Goal: Obtain resource: Obtain resource

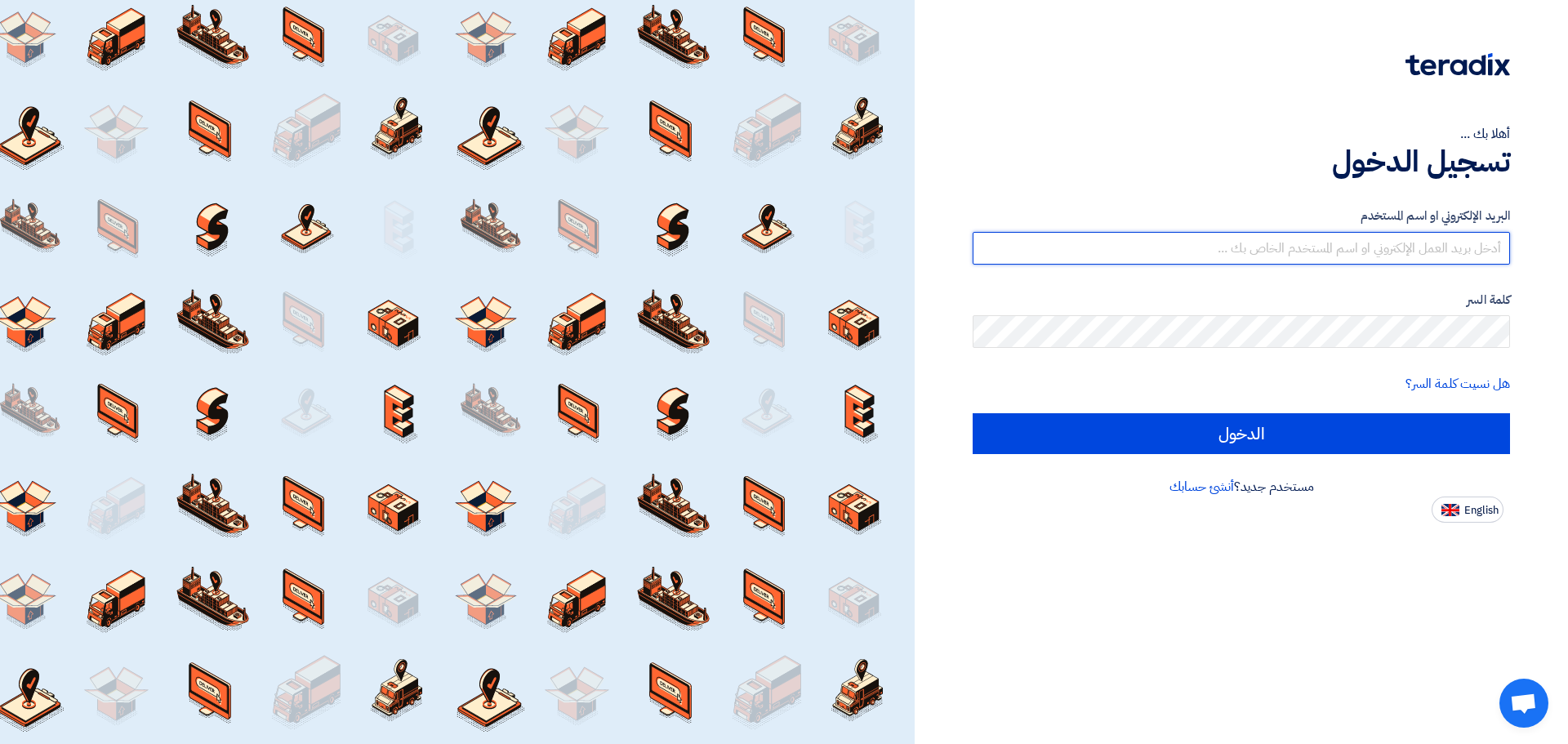
drag, startPoint x: 0, startPoint y: 0, endPoint x: 1324, endPoint y: 249, distance: 1347.2
click at [1324, 249] on input "text" at bounding box center [1241, 249] width 538 height 33
type input "ت"
type input "K"
click at [1326, 249] on input "text" at bounding box center [1241, 249] width 538 height 33
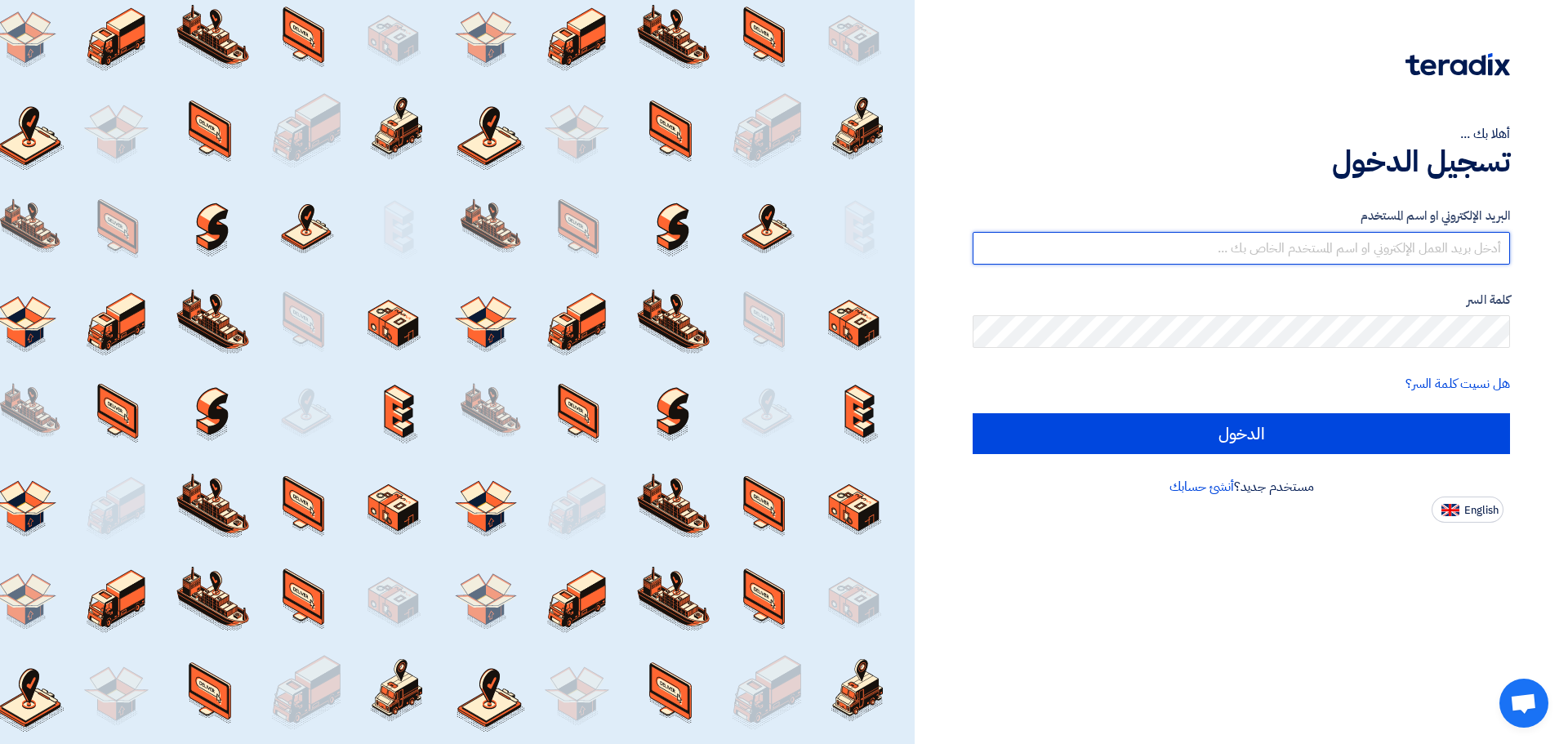
type input "[EMAIL_ADDRESS][DOMAIN_NAME]"
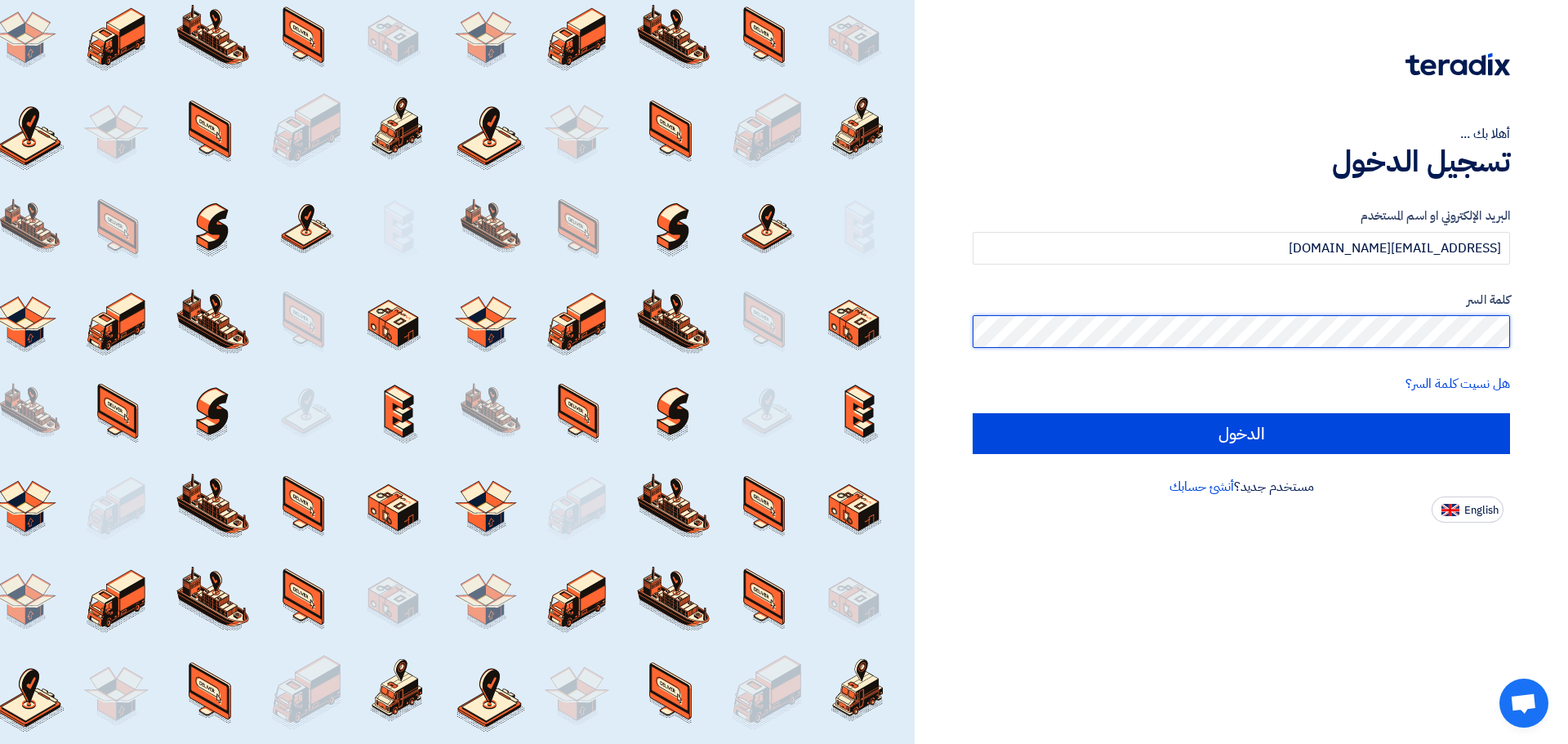
click at [972, 413] on input "الدخول" at bounding box center [1241, 433] width 538 height 40
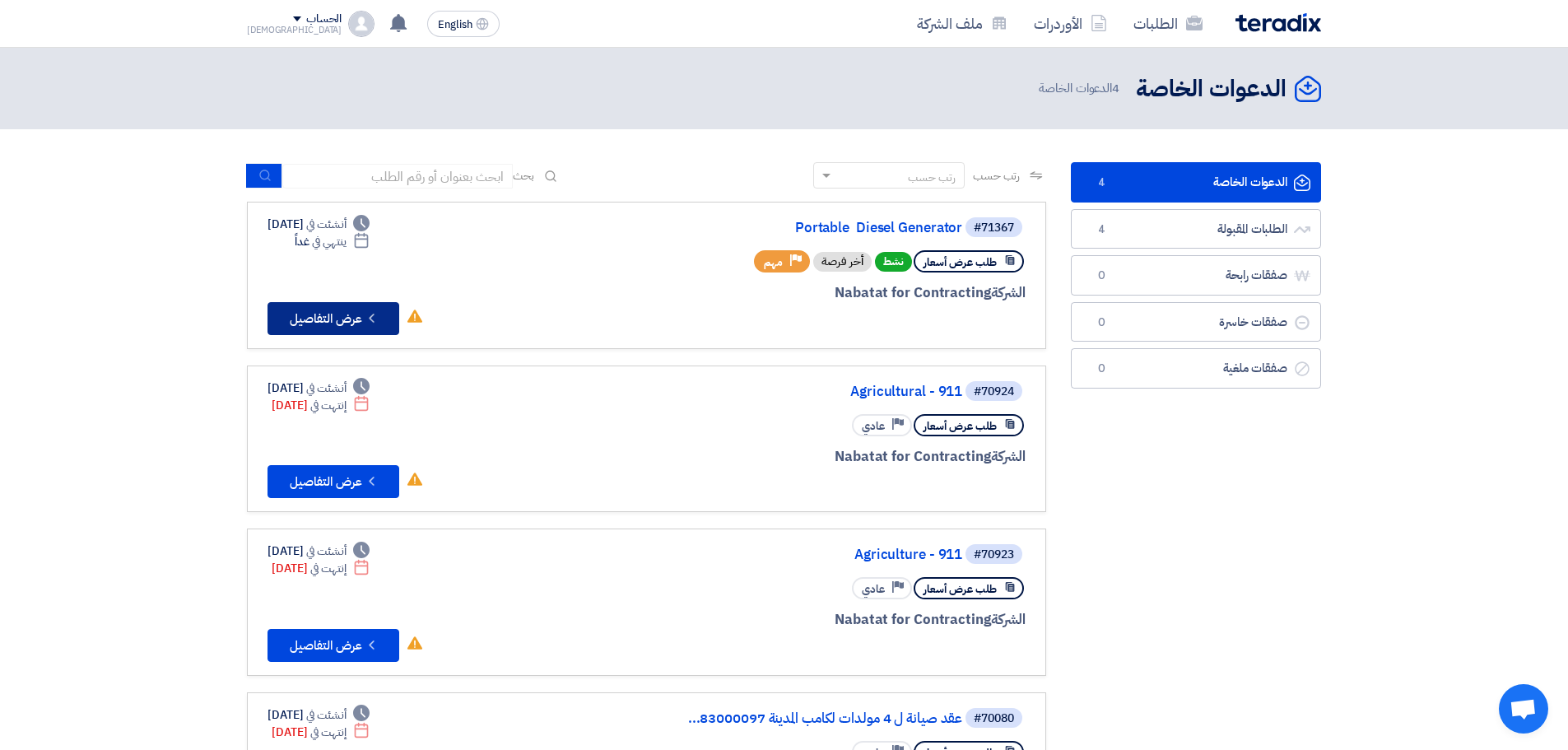
click at [348, 316] on button "Check details عرض التفاصيل" at bounding box center [333, 318] width 132 height 33
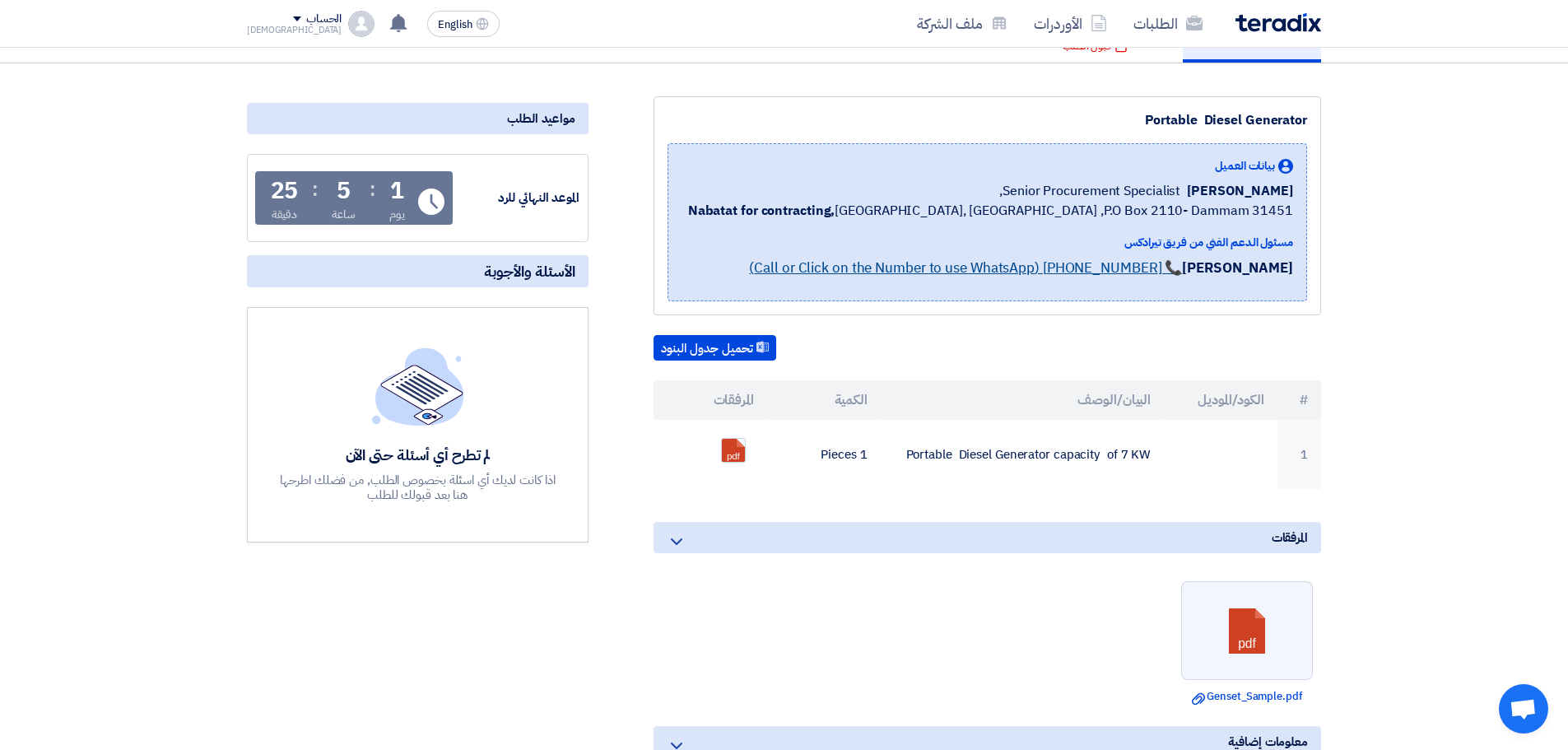
scroll to position [165, 0]
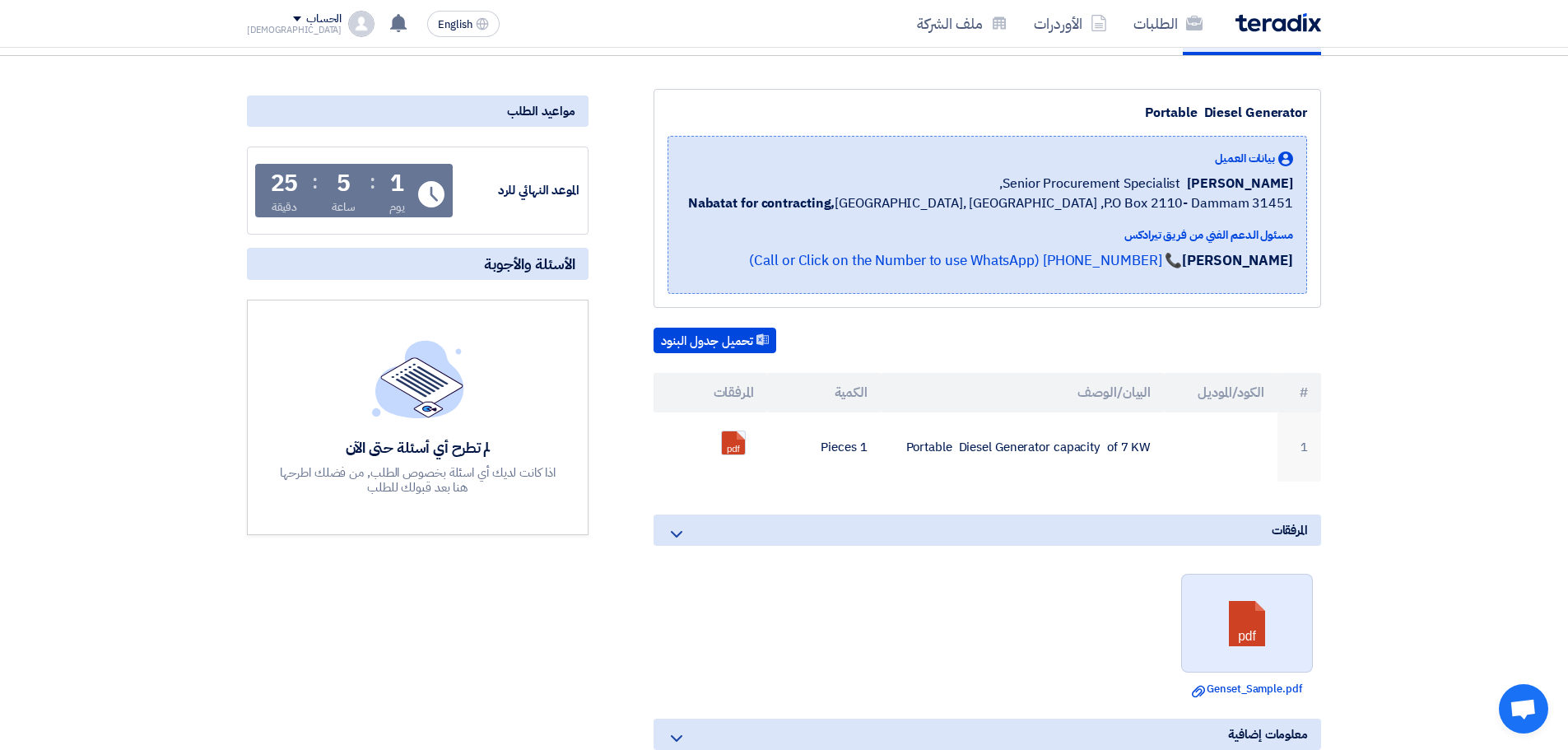
click at [1249, 629] on link at bounding box center [1248, 623] width 132 height 99
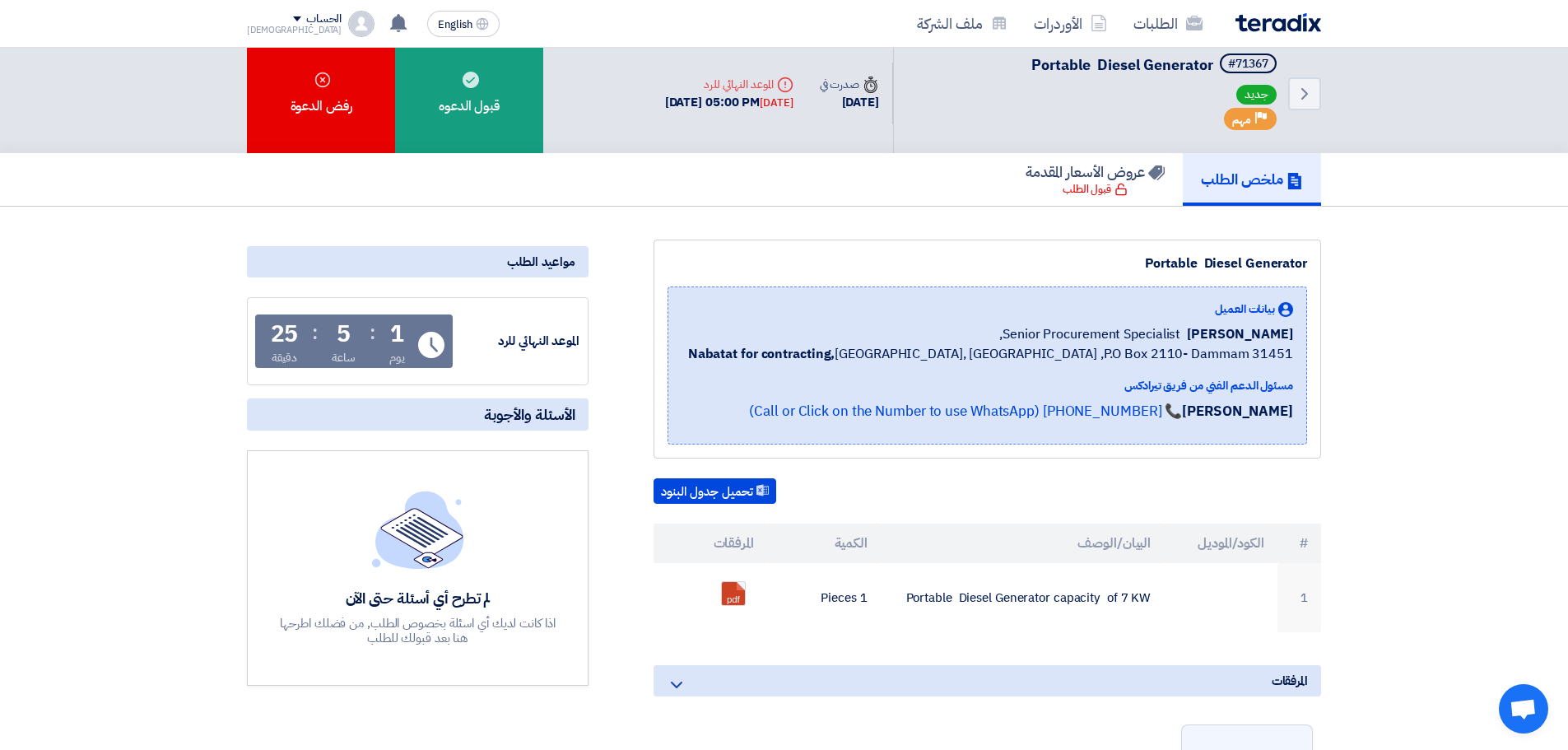
scroll to position [0, 0]
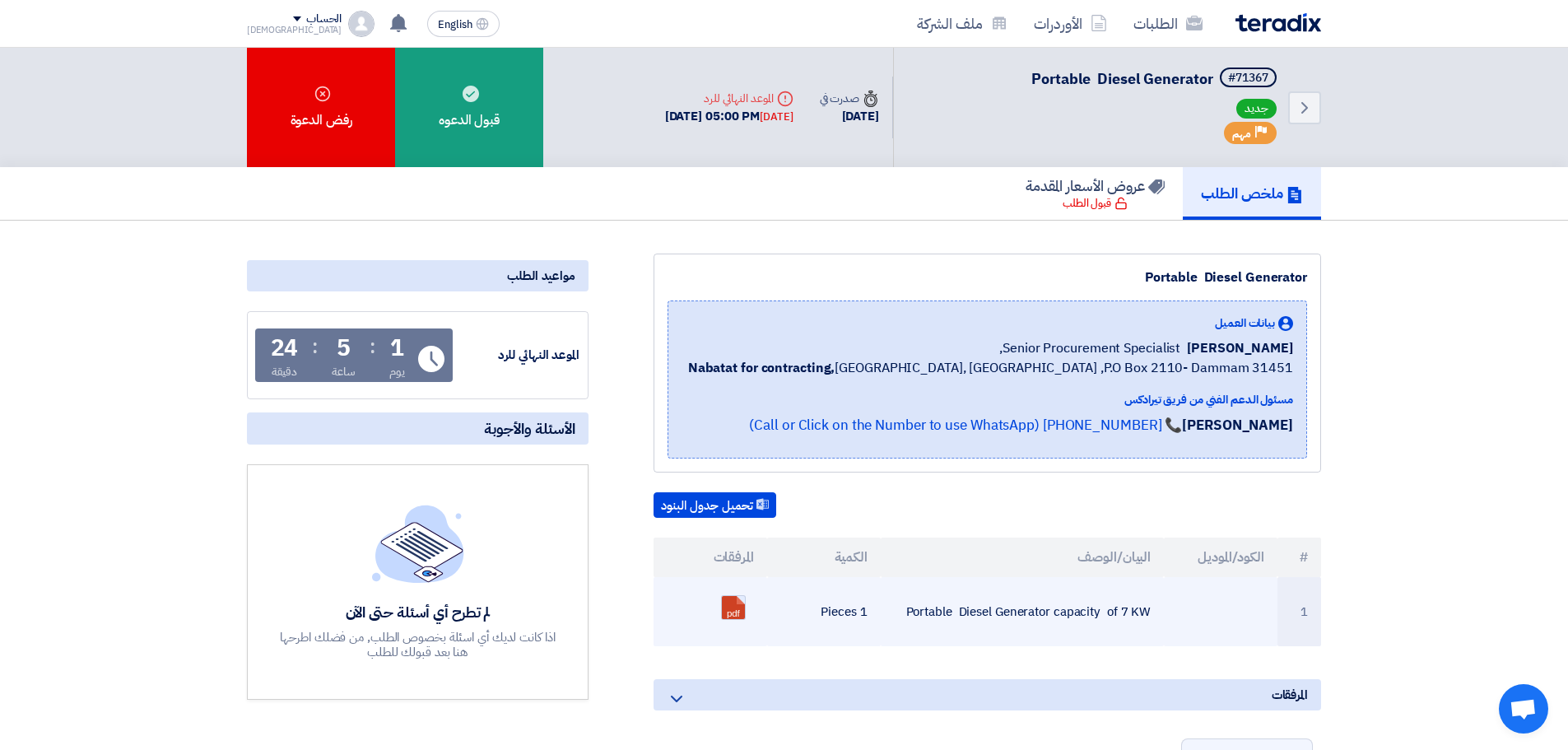
click at [742, 610] on link at bounding box center [787, 645] width 132 height 99
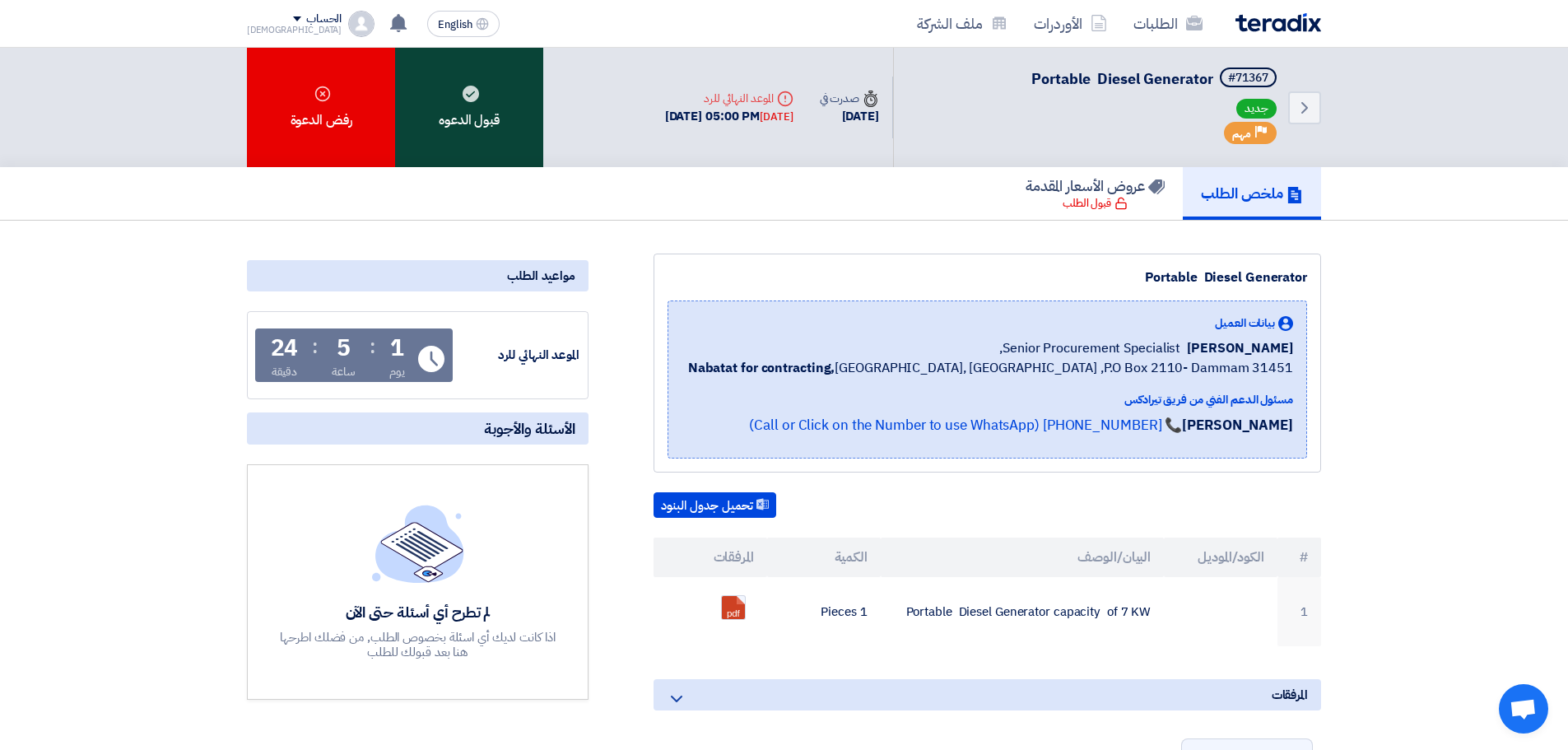
drag, startPoint x: 448, startPoint y: 101, endPoint x: 467, endPoint y: 147, distance: 49.8
click at [448, 103] on div "قبول الدعوه" at bounding box center [469, 108] width 148 height 120
